Goal: Go to known website: Go to known website

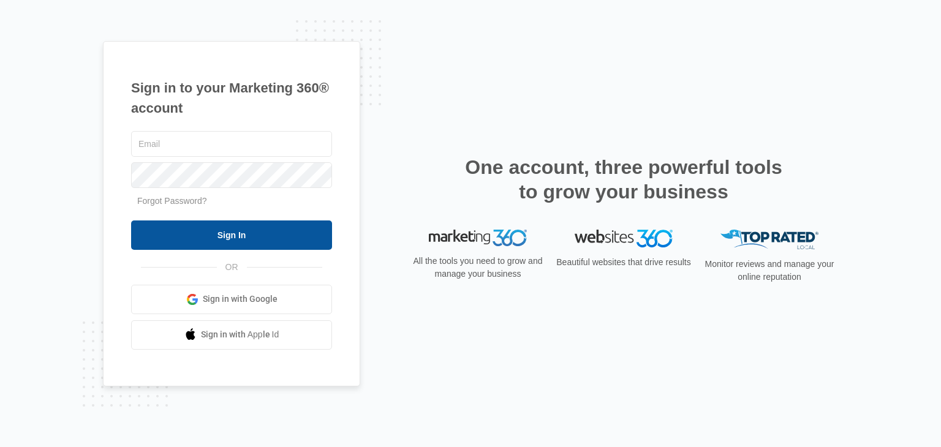
type input "yk@hvacaa.com"
click at [203, 241] on input "Sign In" at bounding box center [231, 235] width 201 height 29
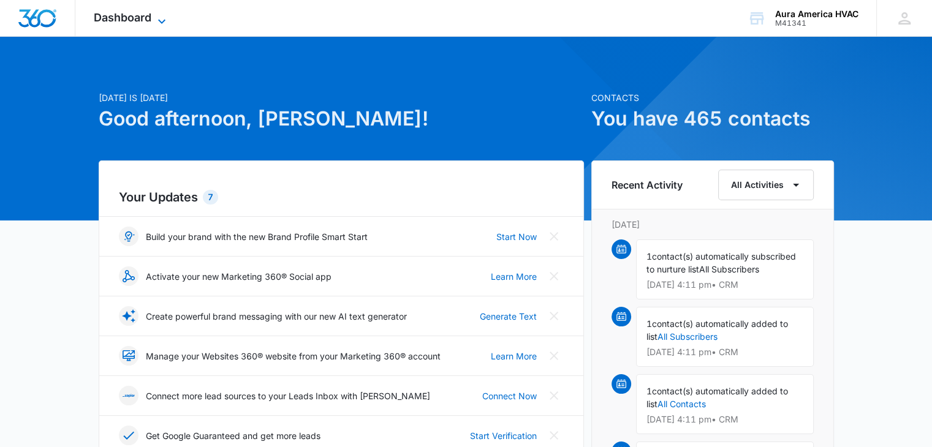
click at [154, 14] on icon at bounding box center [161, 21] width 15 height 15
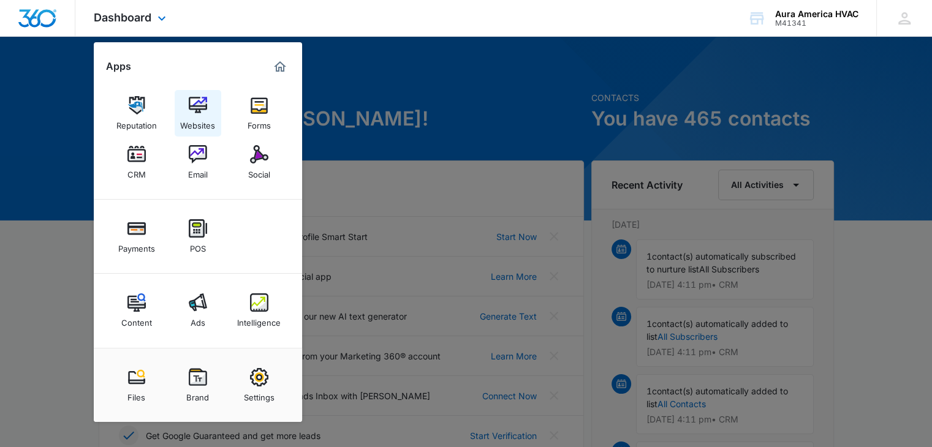
click at [196, 118] on div "Websites" at bounding box center [197, 123] width 35 height 16
